Goal: Task Accomplishment & Management: Complete application form

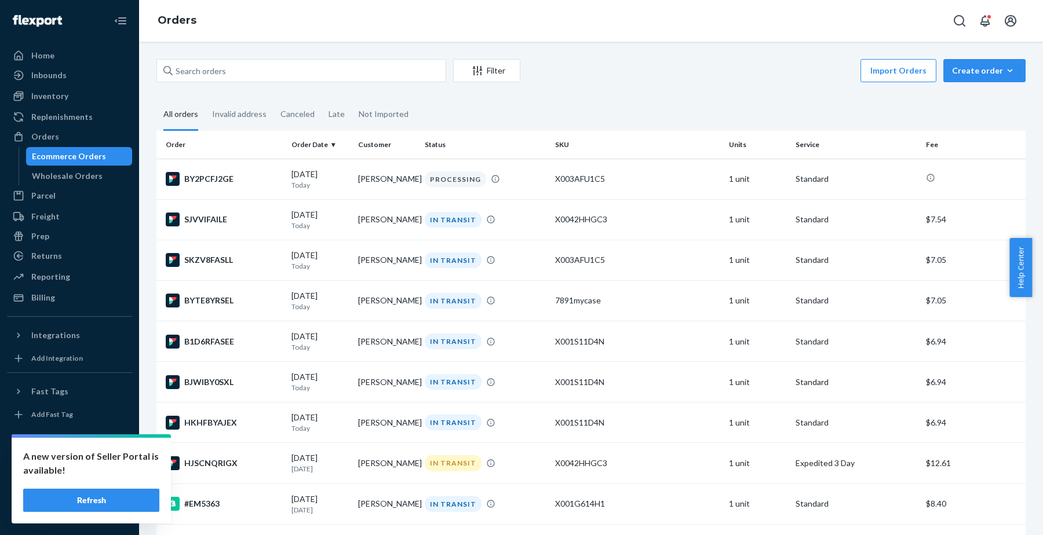
click at [82, 503] on button "Refresh" at bounding box center [91, 500] width 136 height 23
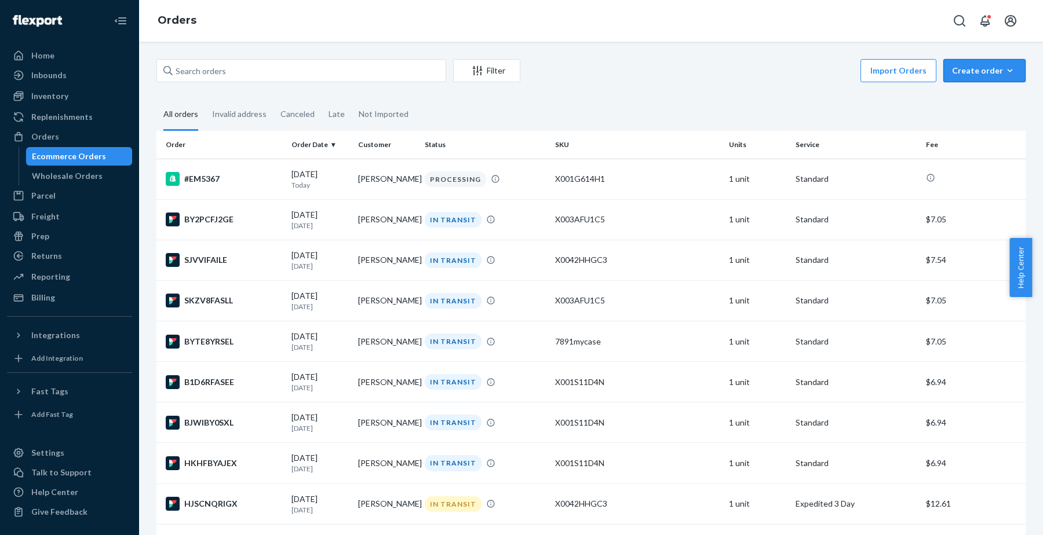
click at [963, 67] on div "Create order" at bounding box center [984, 71] width 65 height 12
click at [962, 100] on span "Ecommerce order" at bounding box center [991, 98] width 72 height 8
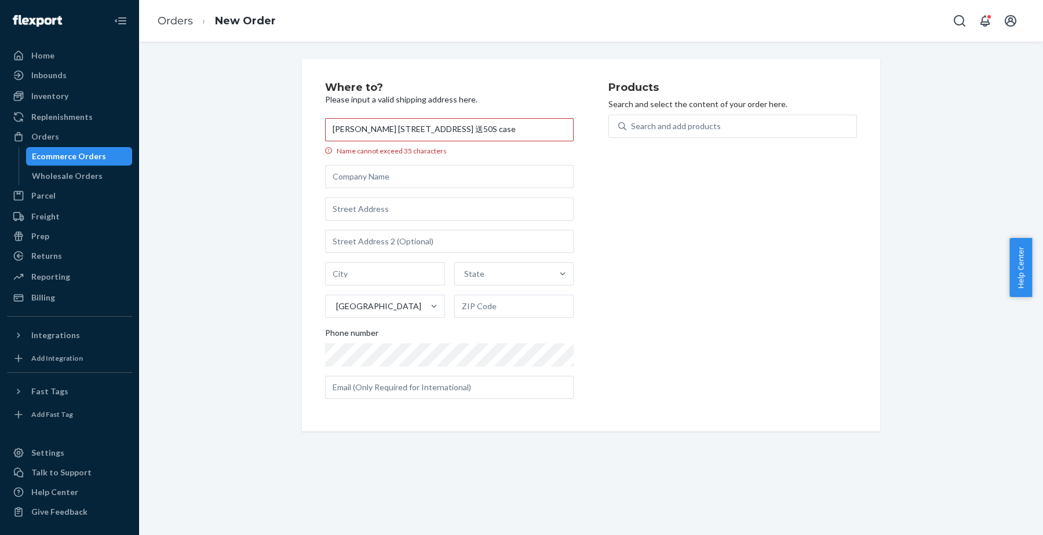
scroll to position [0, 64]
type input "[PERSON_NAME] [STREET_ADDRESS] 送50S case"
click at [638, 126] on div "Search and add products" at bounding box center [676, 126] width 90 height 12
click at [632, 126] on input "Search and add products" at bounding box center [631, 126] width 1 height 12
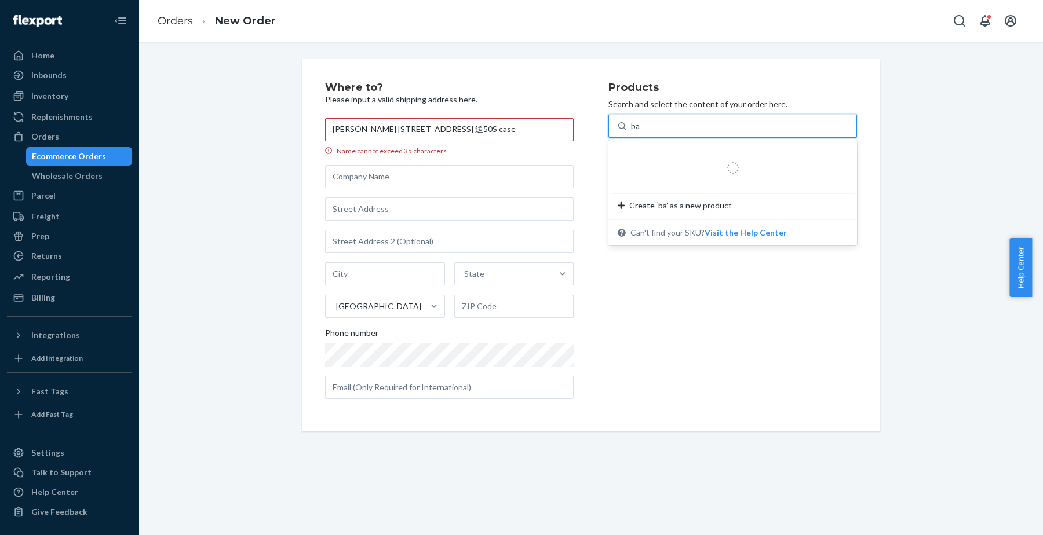
type input "bag"
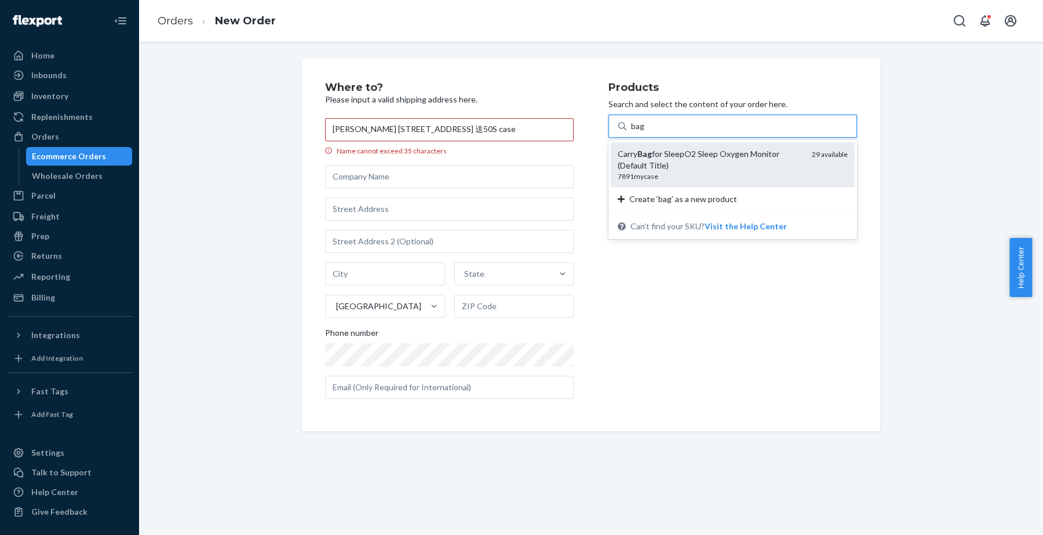
click at [657, 150] on div "Carry Bag for SleepO2 Sleep Oxygen Monitor (Default Title)" at bounding box center [709, 159] width 185 height 23
click at [645, 132] on input "bag" at bounding box center [638, 126] width 14 height 12
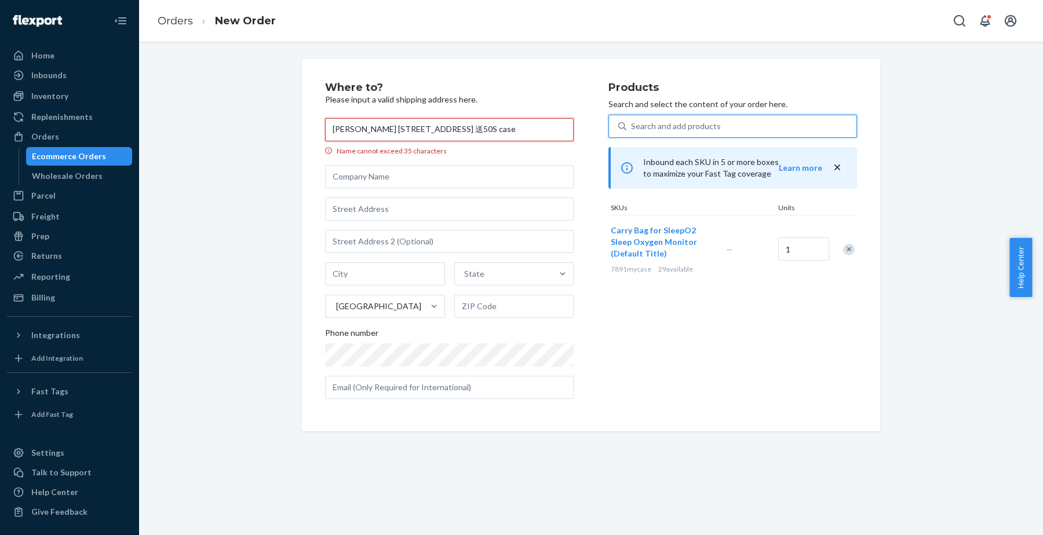
click at [388, 128] on input "[PERSON_NAME] [STREET_ADDRESS] 送50S case" at bounding box center [449, 129] width 248 height 23
click at [538, 131] on input "[PERSON_NAME] [STREET_ADDRESS] 送50S case" at bounding box center [449, 129] width 248 height 23
click at [519, 129] on input "[PERSON_NAME] , 17050 送50S case" at bounding box center [449, 129] width 248 height 23
type input "[PERSON_NAME] , 17050 送50S case"
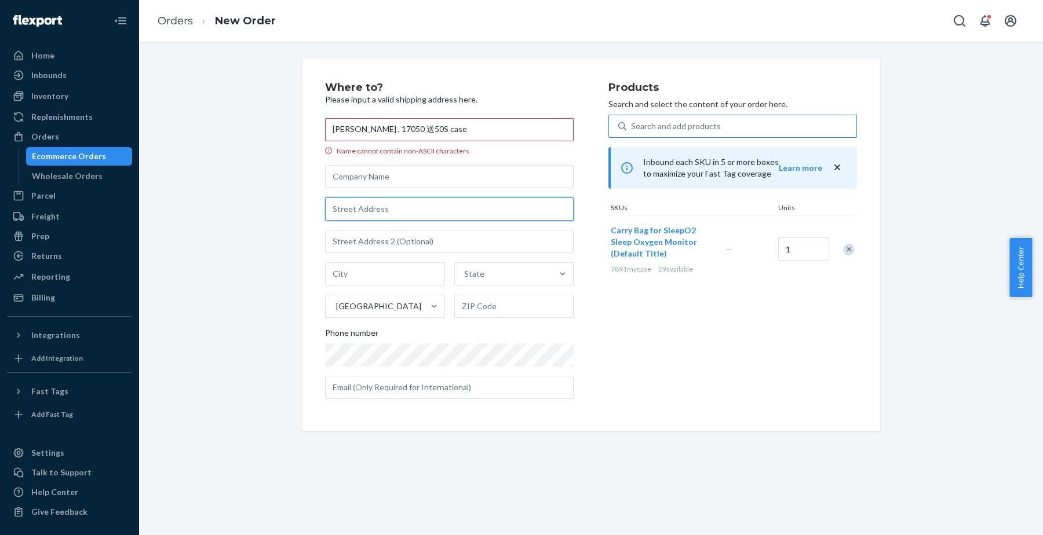
click at [429, 209] on input "text" at bounding box center [449, 209] width 248 height 23
paste input "[STREET_ADDRESS]"
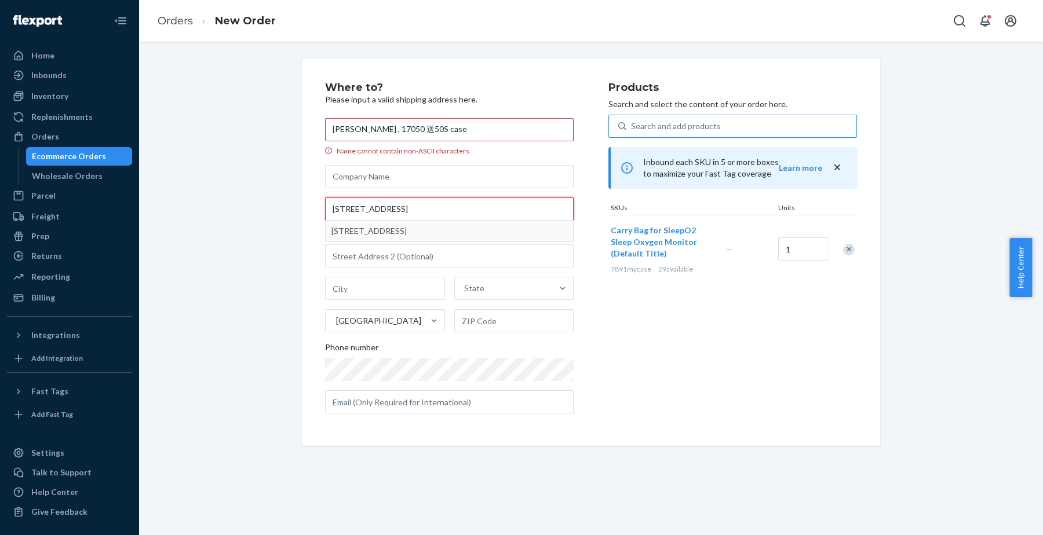
type input "[STREET_ADDRESS]"
type input "[GEOGRAPHIC_DATA]"
type input "17050"
type input "720 Crooked Stick Dr"
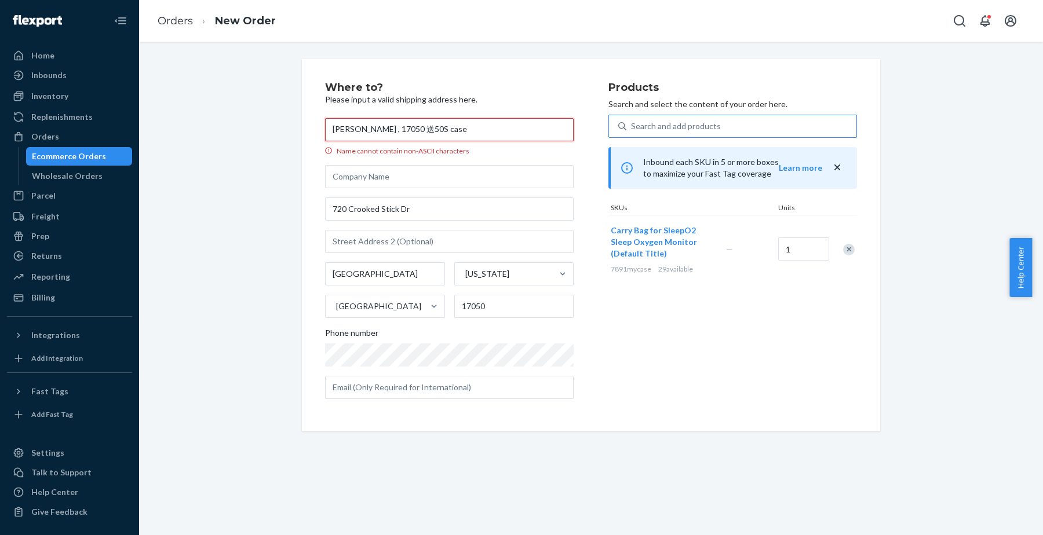
click at [399, 127] on input "[PERSON_NAME] , 17050 送50S case" at bounding box center [449, 129] width 248 height 23
click at [475, 126] on input "[PERSON_NAME] , 17050 送50S case" at bounding box center [449, 129] width 248 height 23
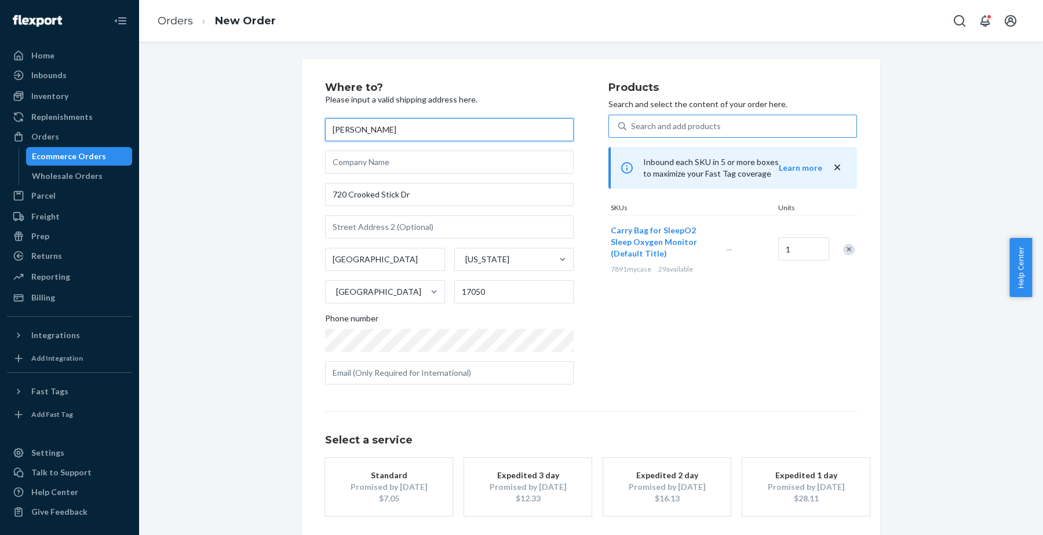
type input "[PERSON_NAME]"
click at [383, 487] on div "Promised by [DATE]" at bounding box center [388, 487] width 93 height 12
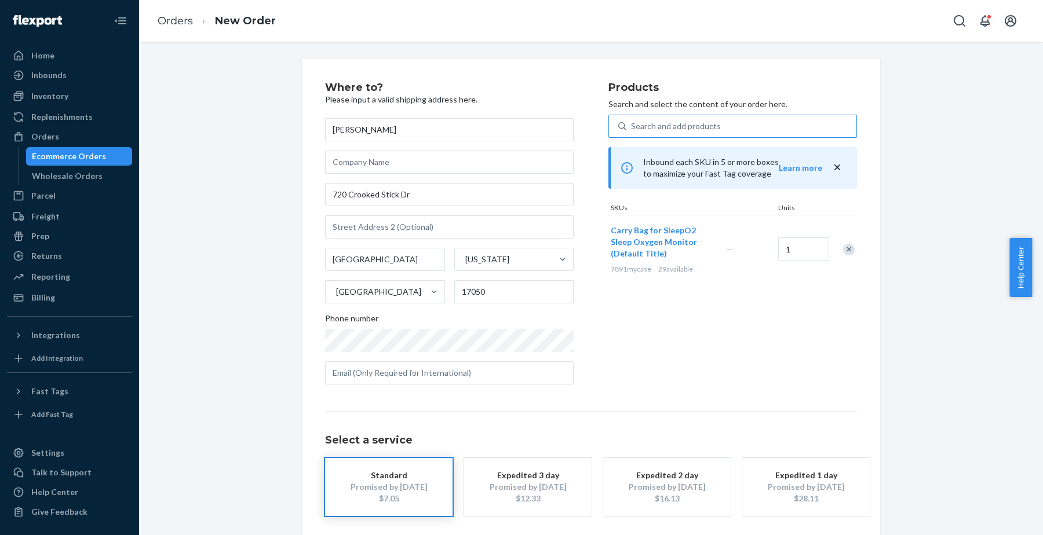
scroll to position [50, 0]
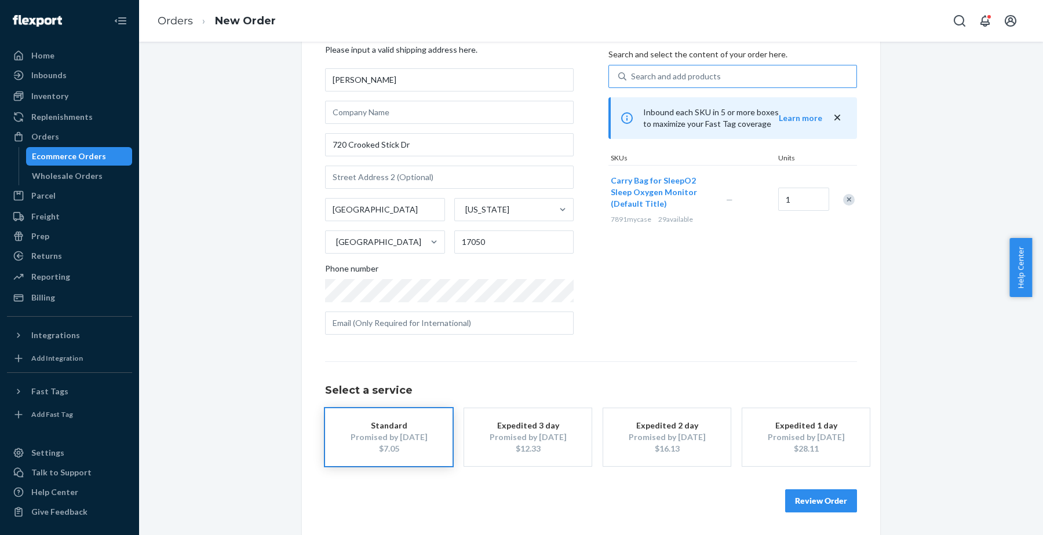
click at [804, 503] on button "Review Order" at bounding box center [821, 500] width 72 height 23
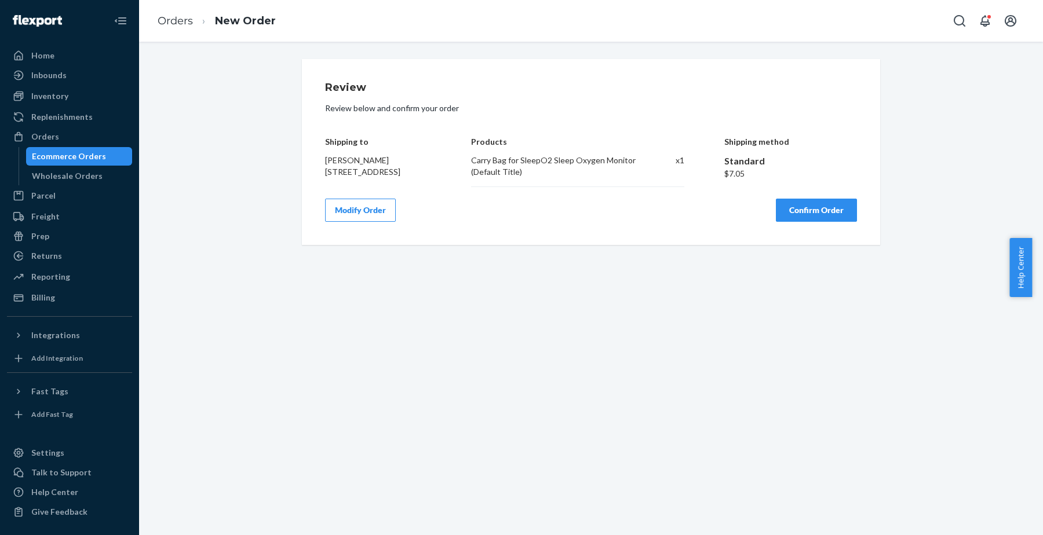
scroll to position [0, 0]
click at [840, 211] on button "Confirm Order" at bounding box center [816, 210] width 81 height 23
